Goal: Information Seeking & Learning: Learn about a topic

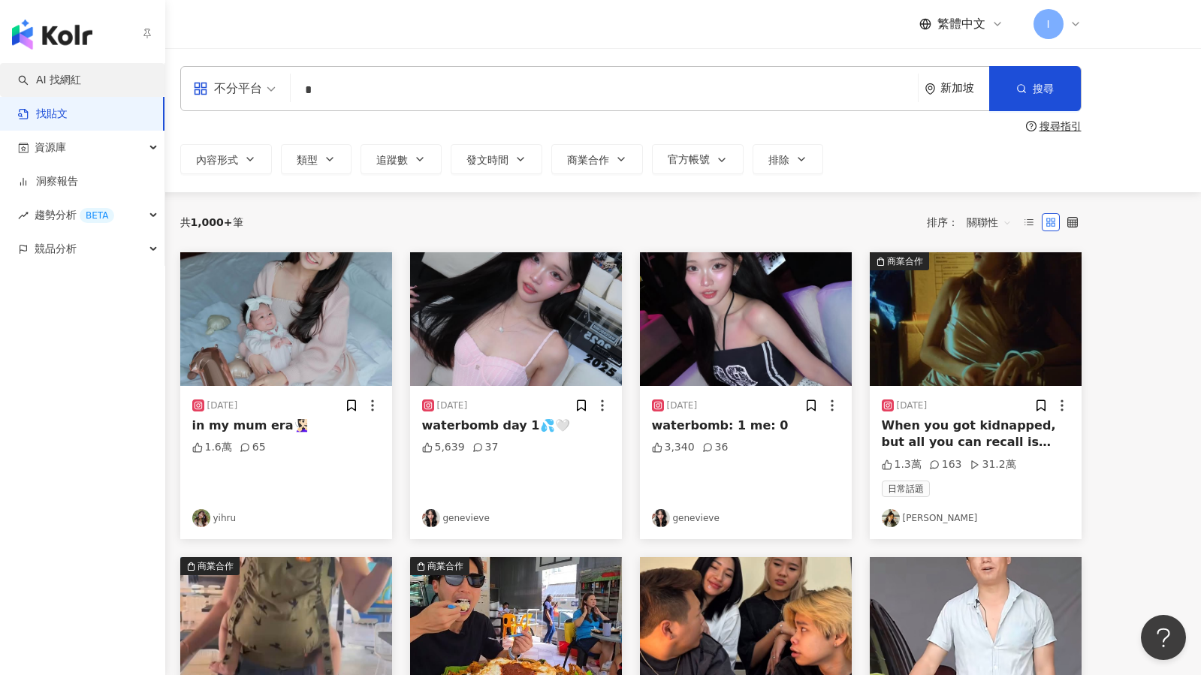
click at [60, 83] on link "AI 找網紅" at bounding box center [49, 80] width 63 height 15
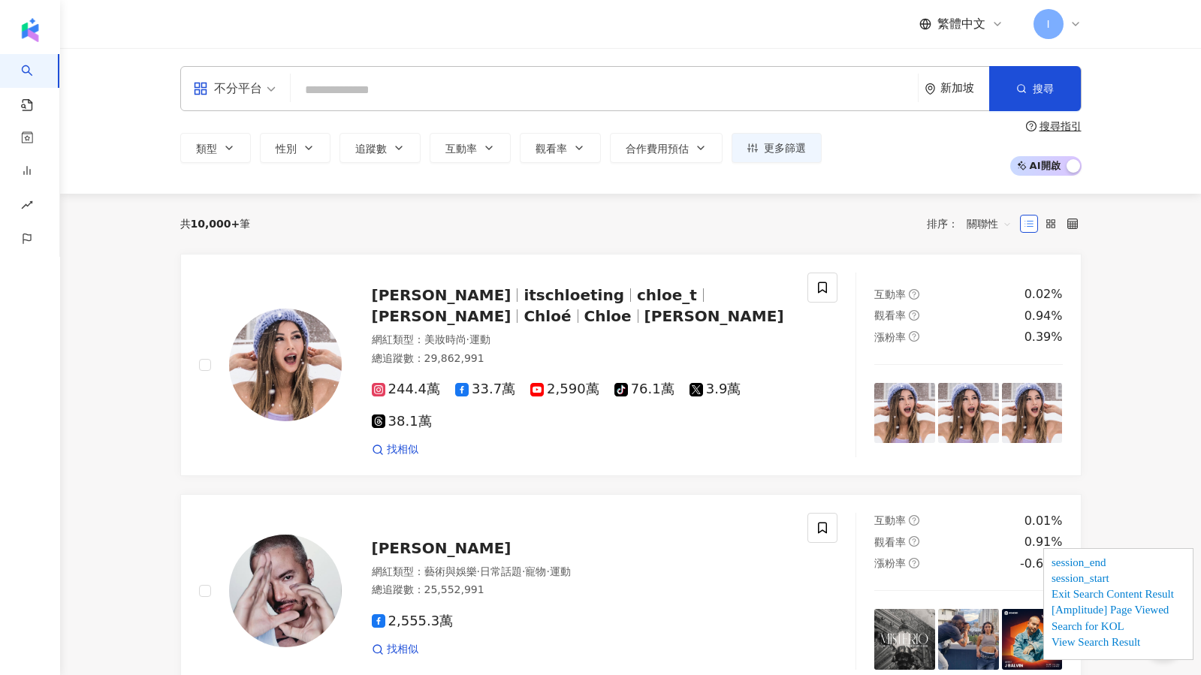
click at [956, 82] on div "新加坡" at bounding box center [964, 88] width 49 height 13
click at [897, 173] on div "台灣" at bounding box center [906, 168] width 147 height 27
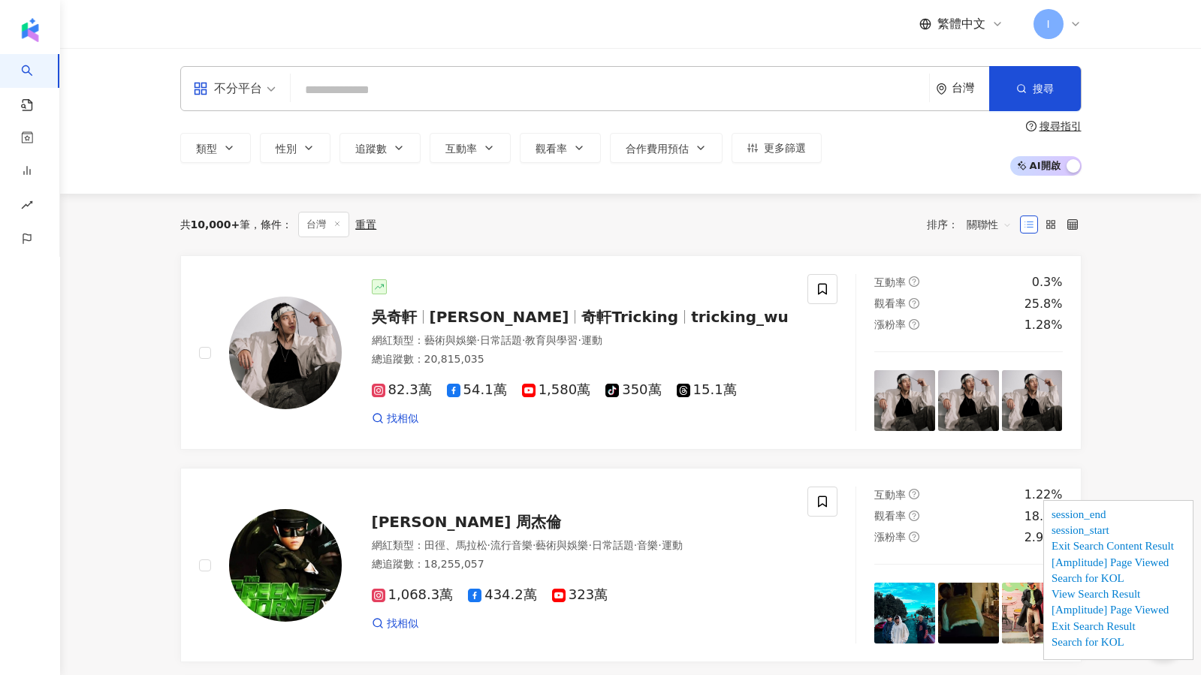
click at [431, 89] on input "search" at bounding box center [610, 90] width 626 height 29
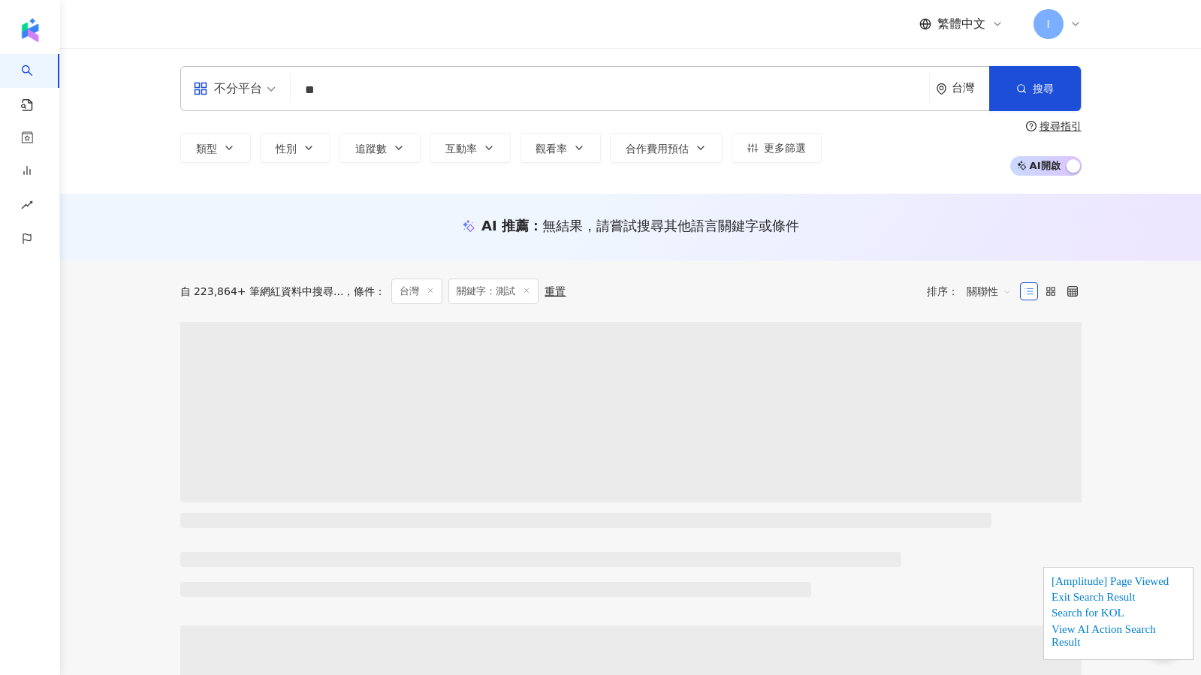
type input "**"
click at [348, 115] on div "不分平台 ** 台灣 搜尋 loading 搜尋名稱、敘述、貼文含有關鍵字 “ 測試 ” 的網紅 類型 性別 追蹤數 互動率 觀看率 合作費用預估 更多篩選 …" at bounding box center [630, 121] width 961 height 110
click at [1069, 23] on icon at bounding box center [1075, 24] width 12 height 12
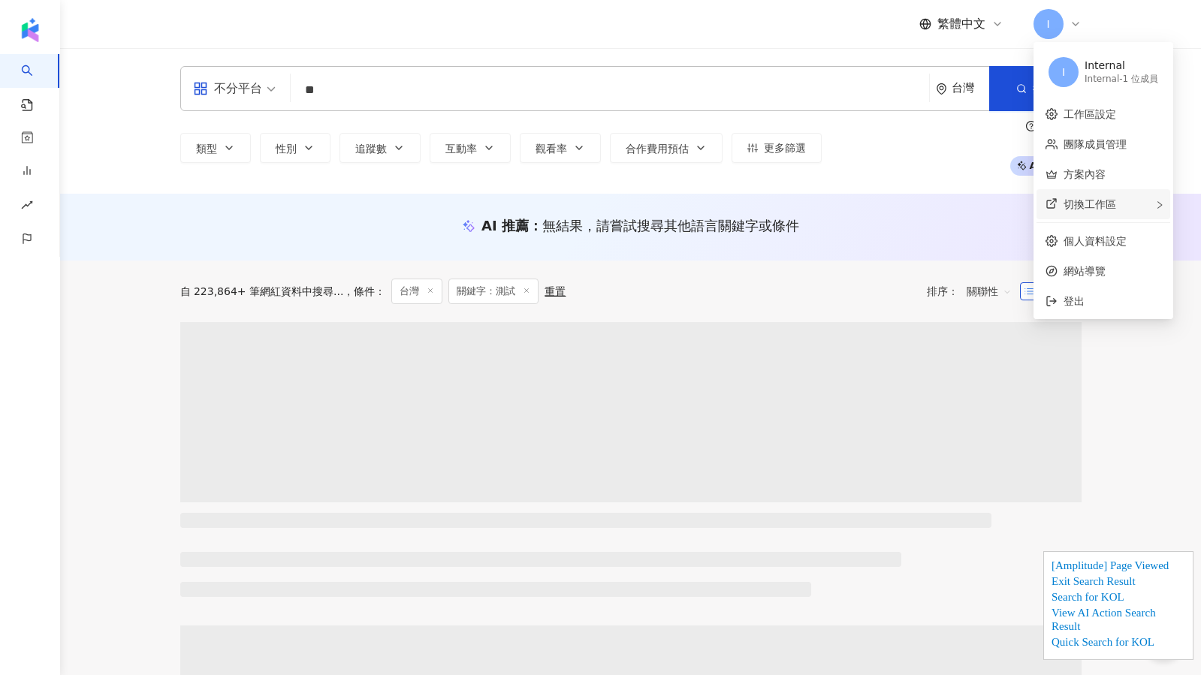
click at [1106, 206] on span "切換工作區" at bounding box center [1089, 204] width 53 height 12
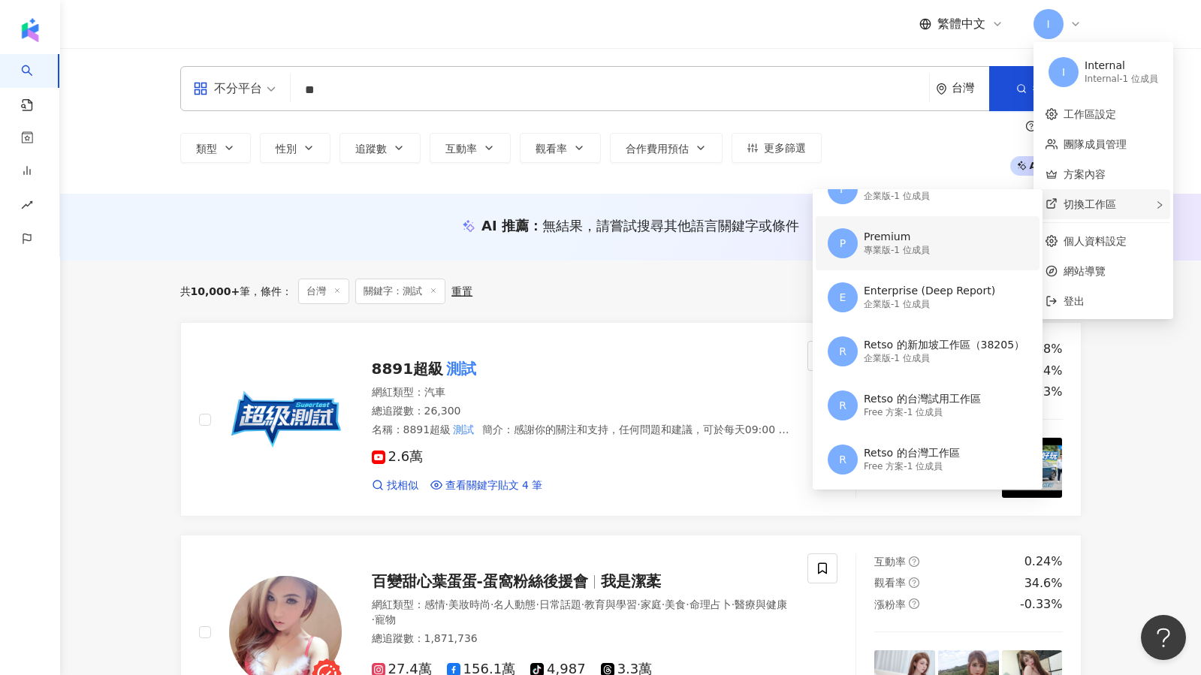
scroll to position [189, 0]
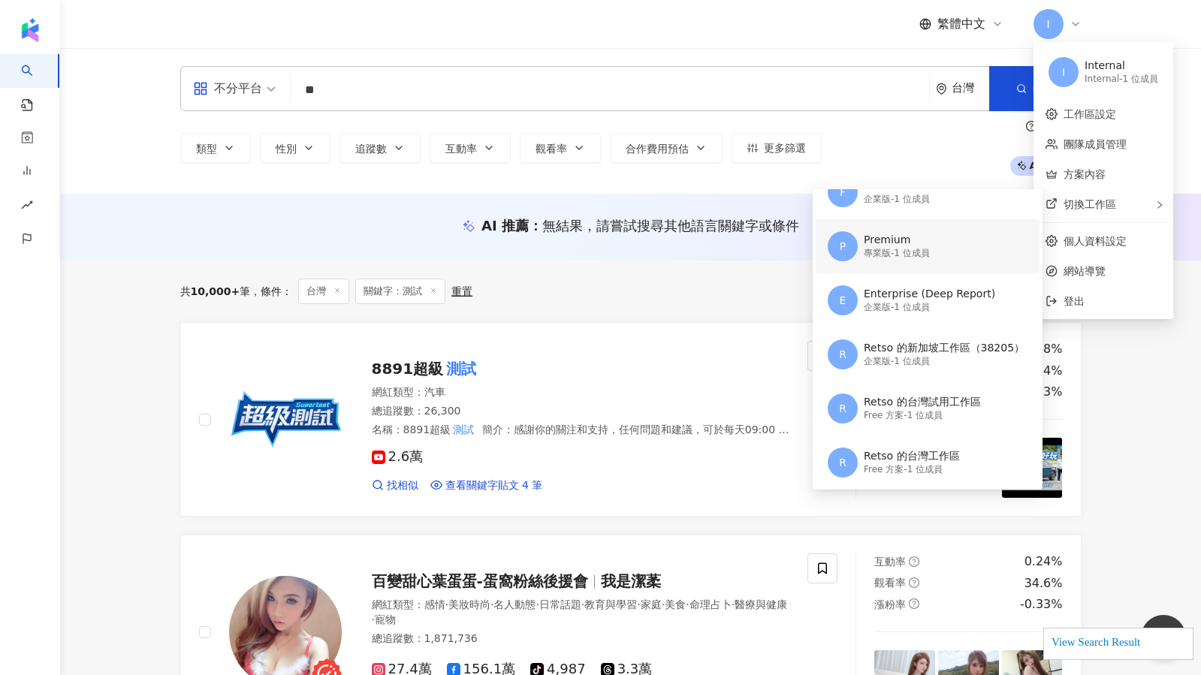
drag, startPoint x: 933, startPoint y: 232, endPoint x: 568, endPoint y: 167, distance: 369.8
click at [930, 233] on div "Premium" at bounding box center [896, 240] width 66 height 15
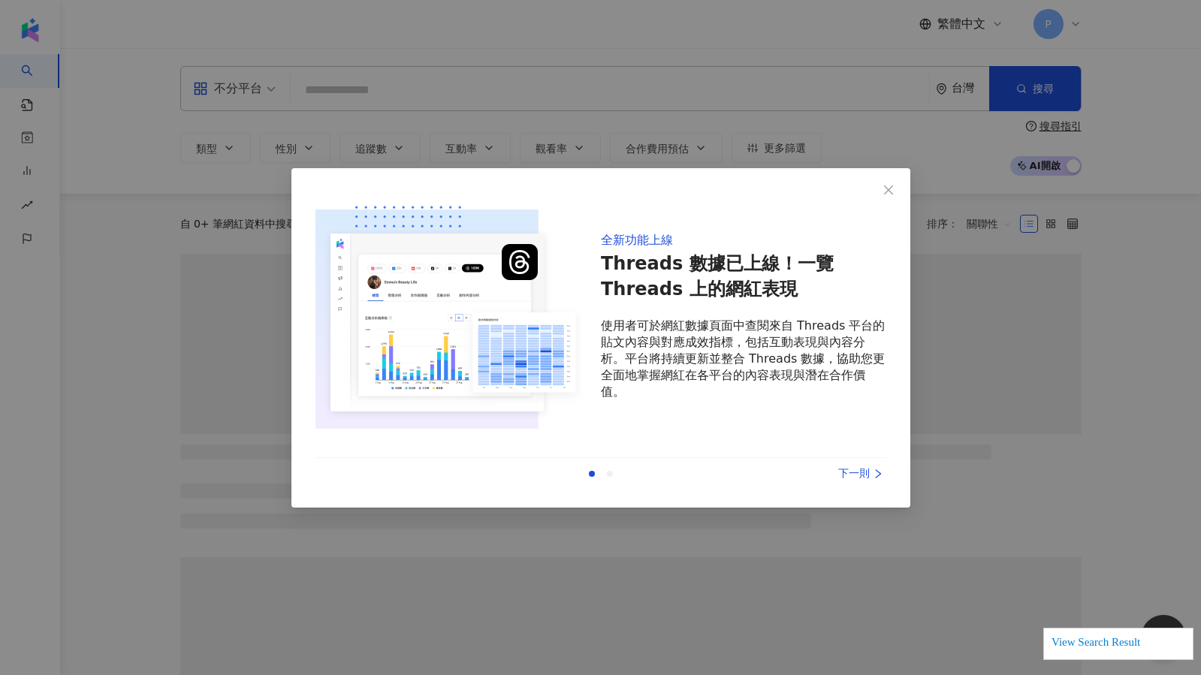
click at [366, 95] on div "全新功能上線 Threads 數據已上線！一覽 Threads 上的網紅表現 使用者可於網紅數據頁面中查閱來自 Threads 平台的貼文內容與對應成效指標，…" at bounding box center [600, 337] width 1201 height 675
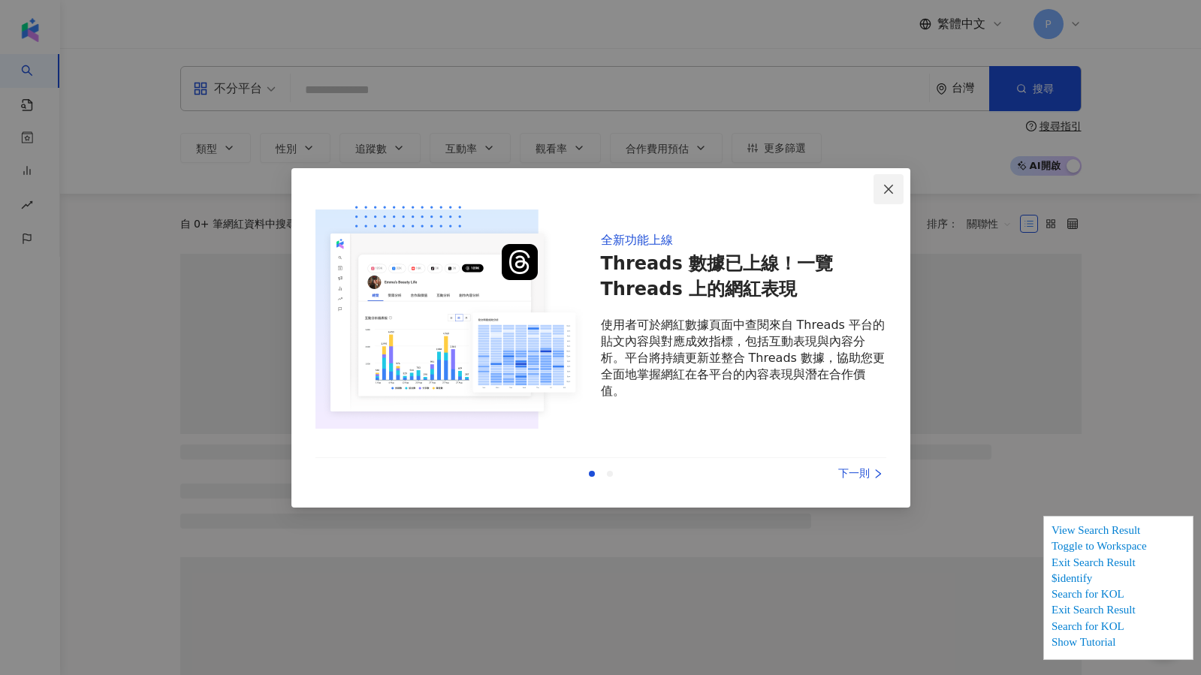
click at [889, 186] on icon "close" at bounding box center [888, 189] width 12 height 12
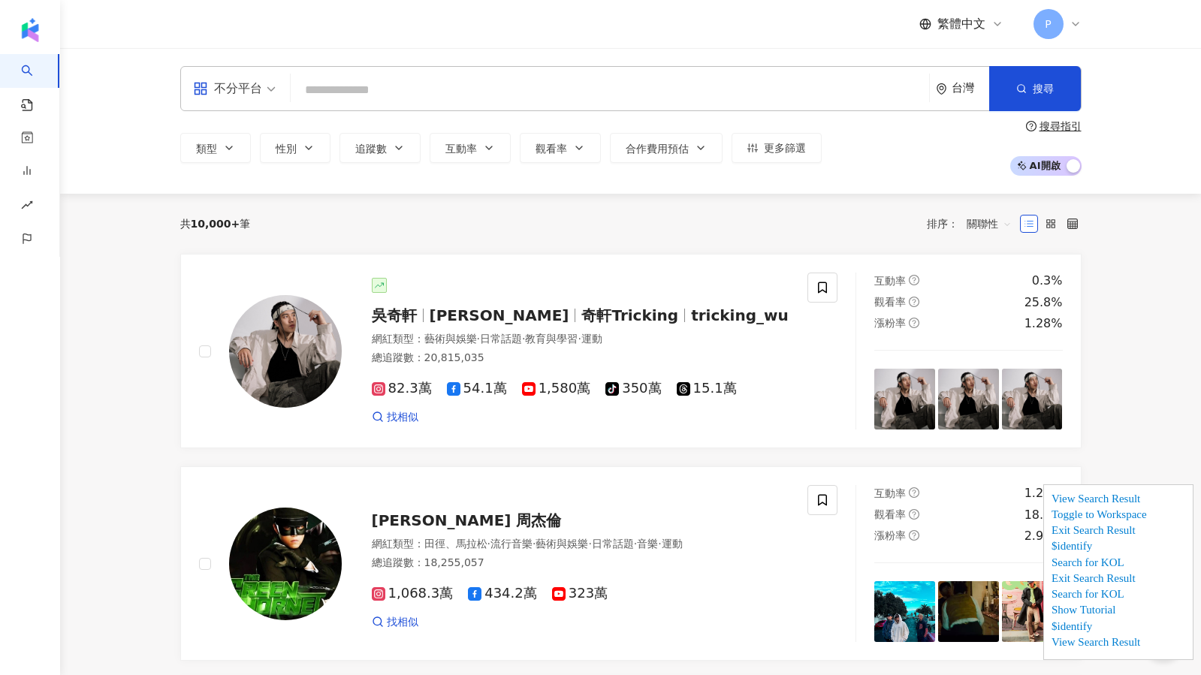
click at [351, 110] on div "不分平台 台灣 搜尋" at bounding box center [630, 88] width 901 height 45
click at [354, 96] on input "search" at bounding box center [610, 90] width 626 height 29
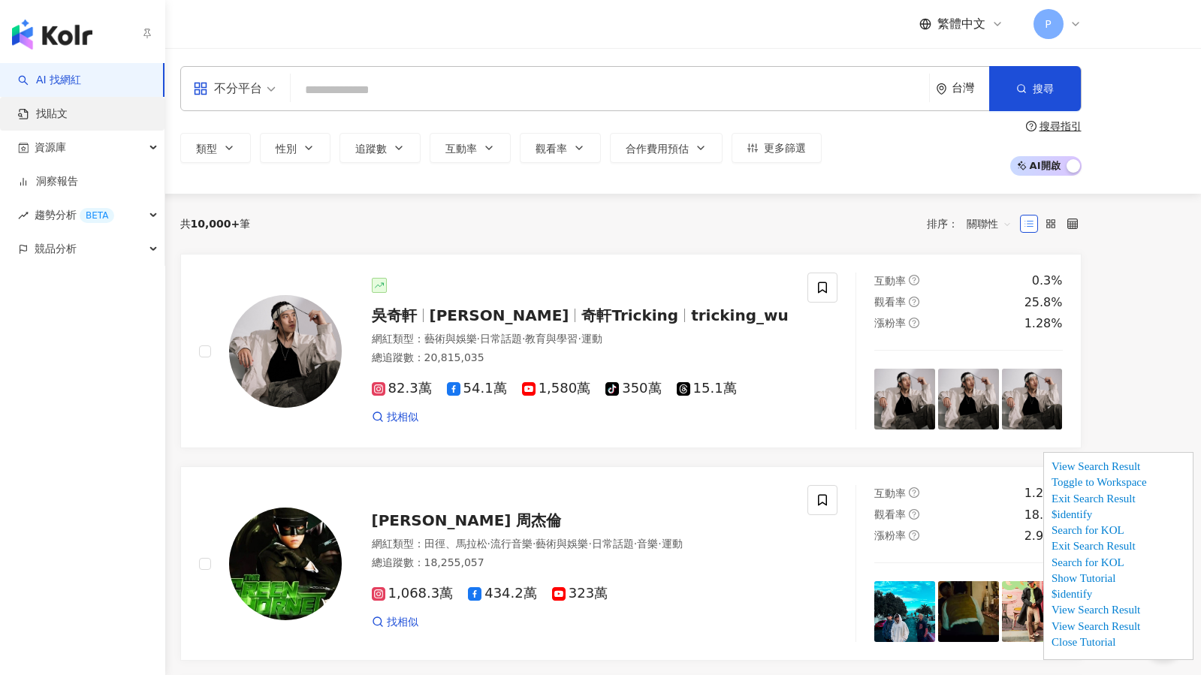
drag, startPoint x: 63, startPoint y: 119, endPoint x: 95, endPoint y: 119, distance: 31.5
click at [63, 119] on link "找貼文" at bounding box center [43, 114] width 50 height 15
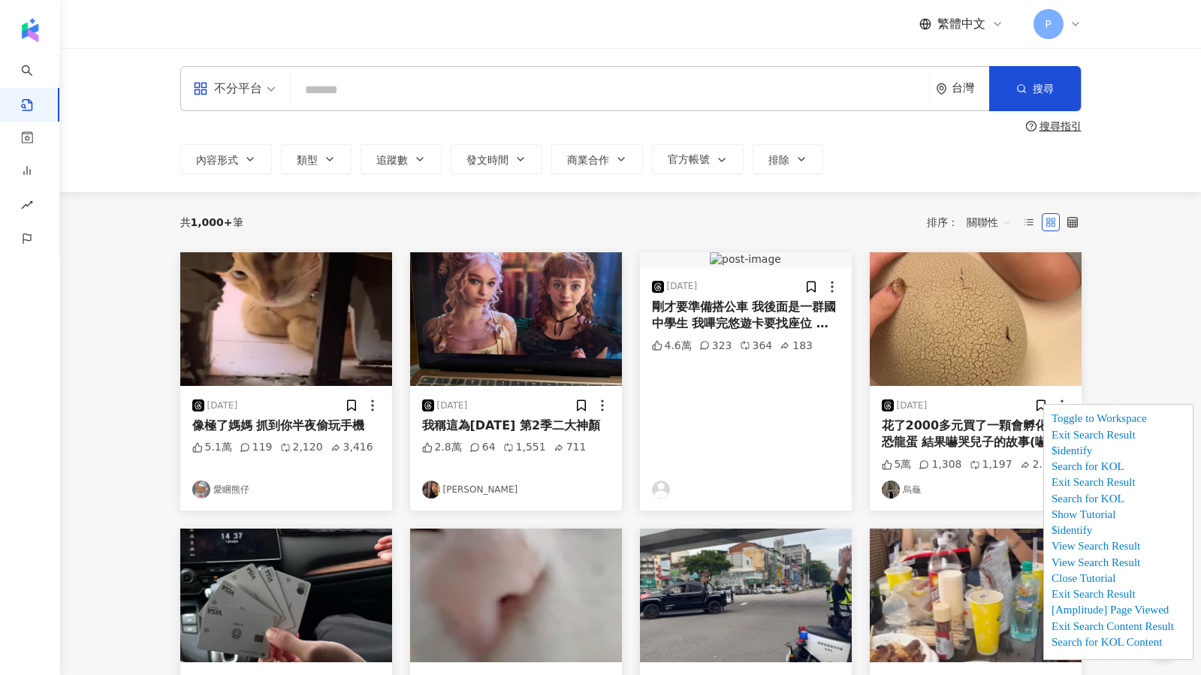
click at [206, 122] on div "搜尋指引" at bounding box center [630, 126] width 901 height 12
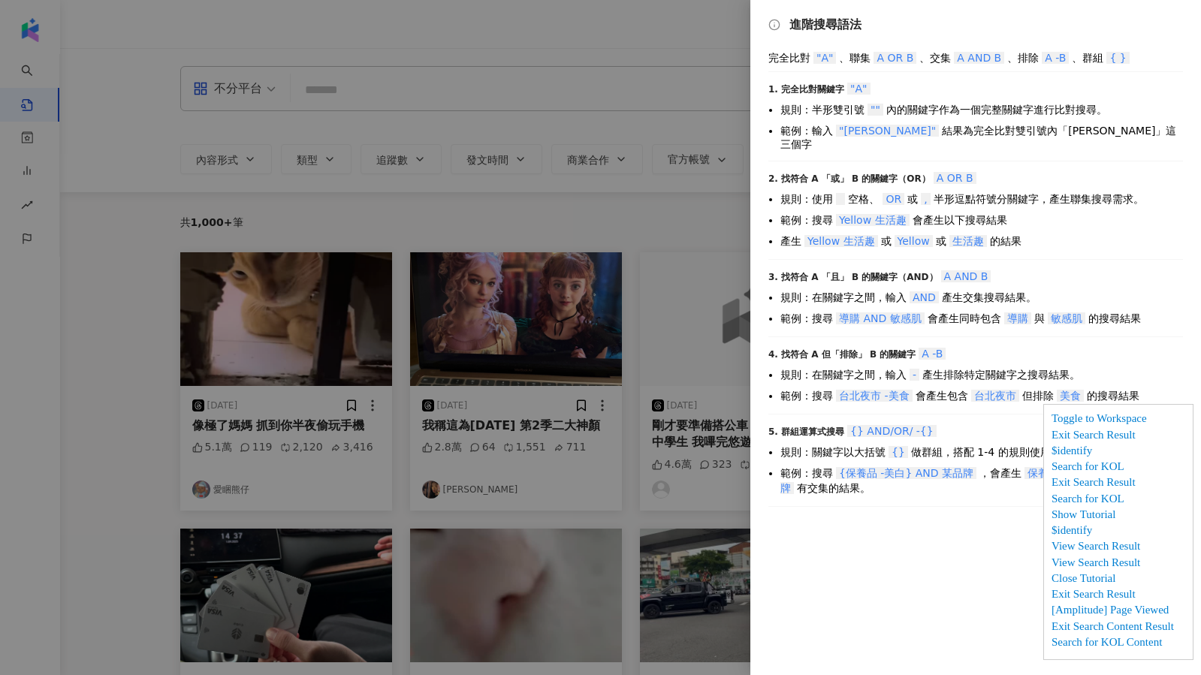
click at [206, 122] on div at bounding box center [600, 337] width 1201 height 675
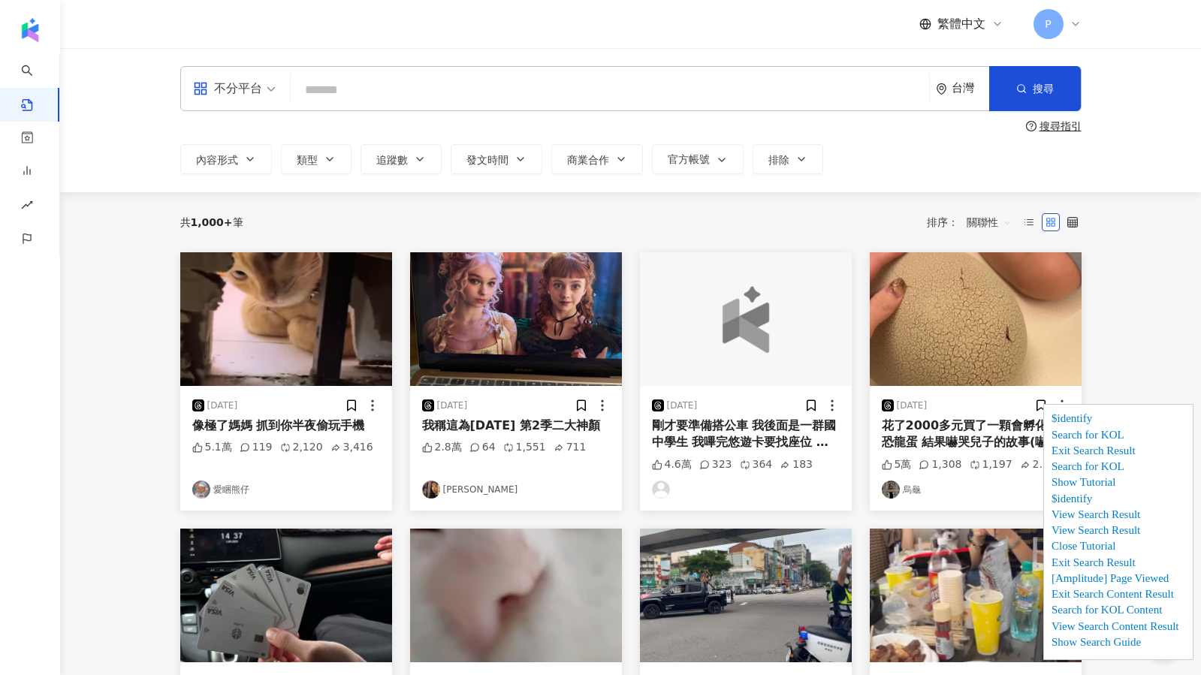
click at [516, 99] on input "search" at bounding box center [610, 90] width 626 height 32
